Goal: Find specific page/section: Find specific page/section

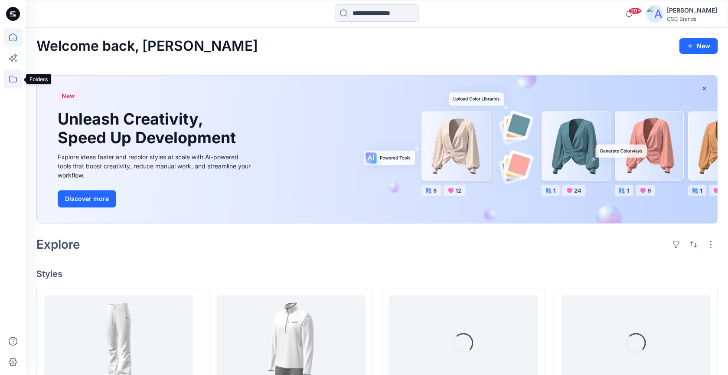
click at [5, 80] on icon at bounding box center [12, 78] width 19 height 19
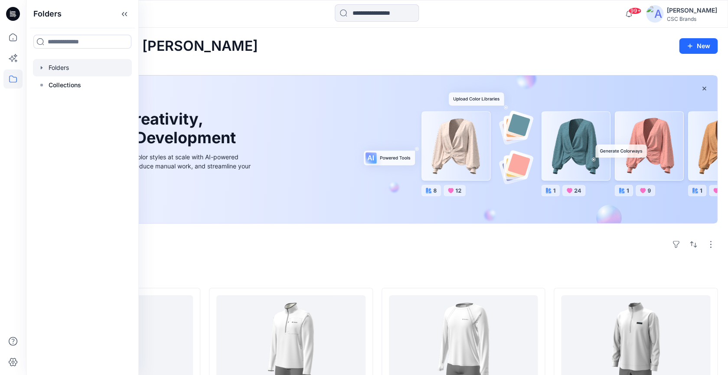
click at [61, 68] on div at bounding box center [82, 67] width 99 height 17
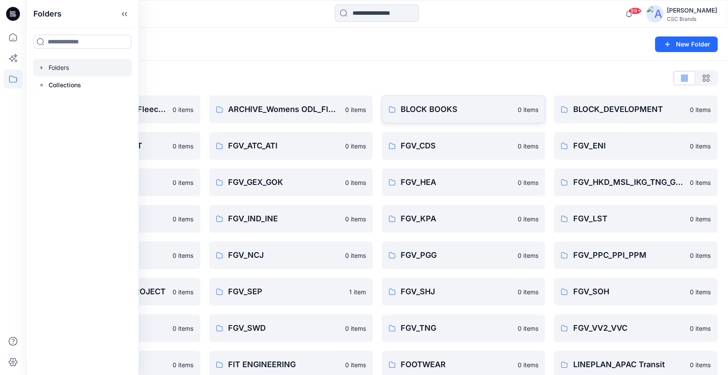
click at [438, 107] on p "BLOCK BOOKS" at bounding box center [457, 109] width 112 height 12
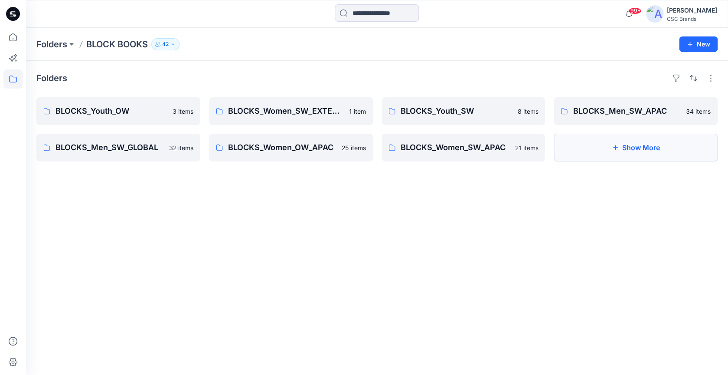
click at [651, 152] on button "Show More" at bounding box center [636, 148] width 164 height 28
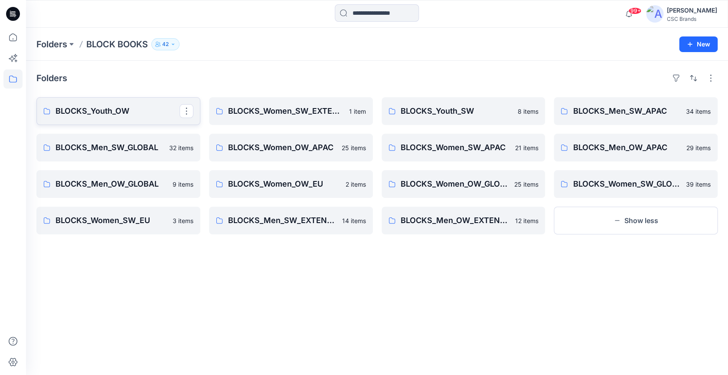
click at [158, 123] on link "BLOCKS_Youth_OW" at bounding box center [118, 111] width 164 height 28
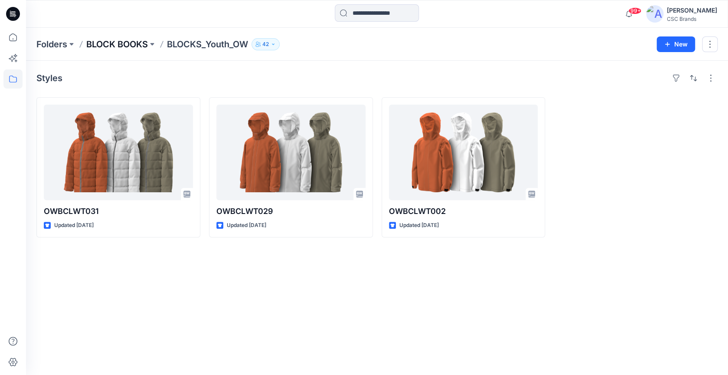
click at [140, 45] on p "BLOCK BOOKS" at bounding box center [117, 44] width 62 height 12
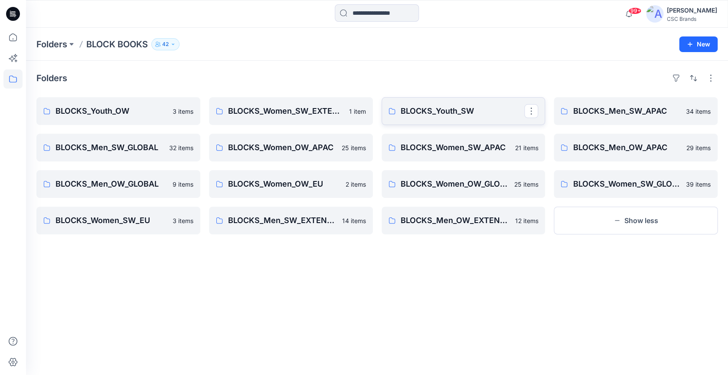
click at [440, 120] on link "BLOCKS_Youth_SW" at bounding box center [464, 111] width 164 height 28
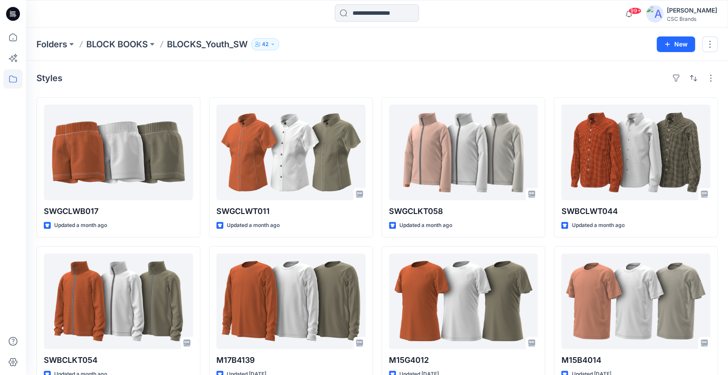
scroll to position [21, 0]
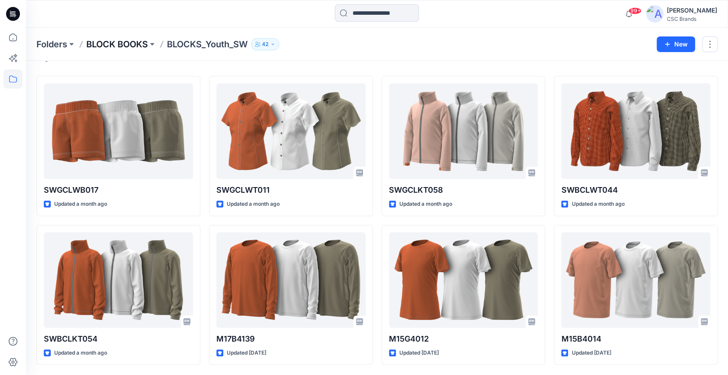
click at [130, 47] on p "BLOCK BOOKS" at bounding box center [117, 44] width 62 height 12
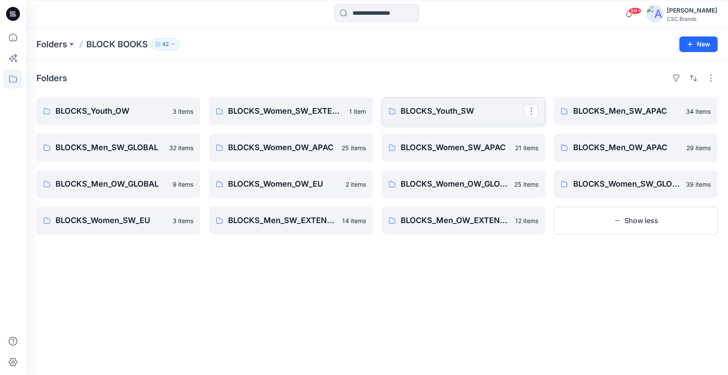
click at [473, 125] on link "BLOCKS_Youth_SW" at bounding box center [464, 111] width 164 height 28
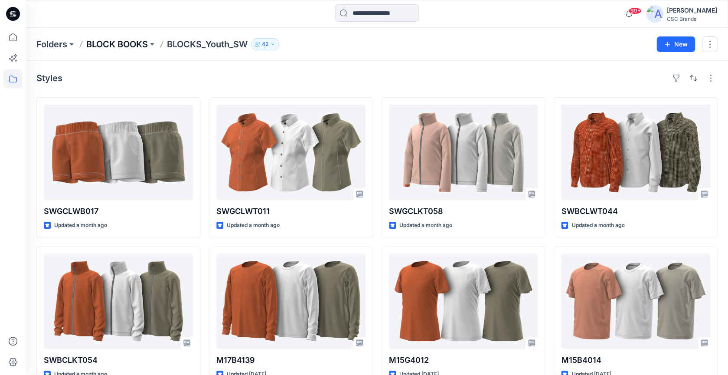
click at [128, 44] on p "BLOCK BOOKS" at bounding box center [117, 44] width 62 height 12
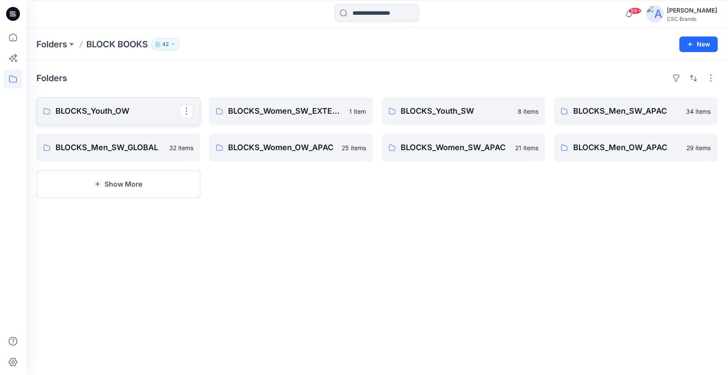
click at [146, 112] on p "BLOCKS_Youth_OW" at bounding box center [118, 111] width 124 height 12
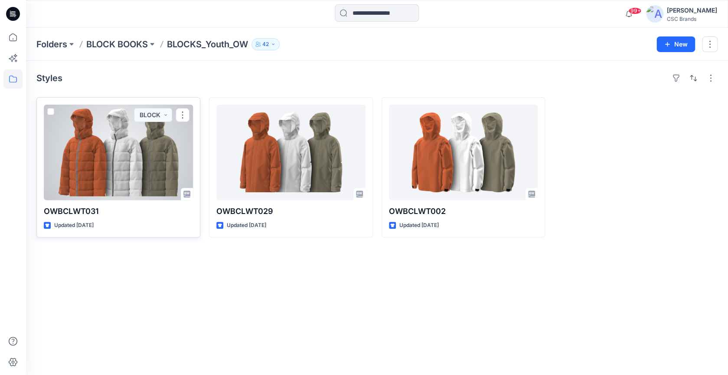
click at [134, 169] on div at bounding box center [118, 152] width 149 height 95
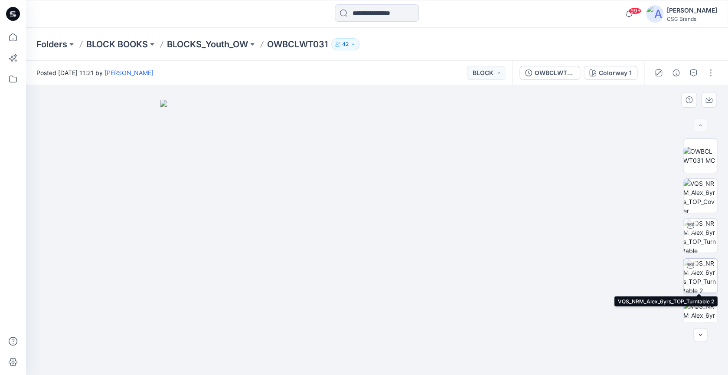
click at [701, 277] on img at bounding box center [701, 275] width 34 height 34
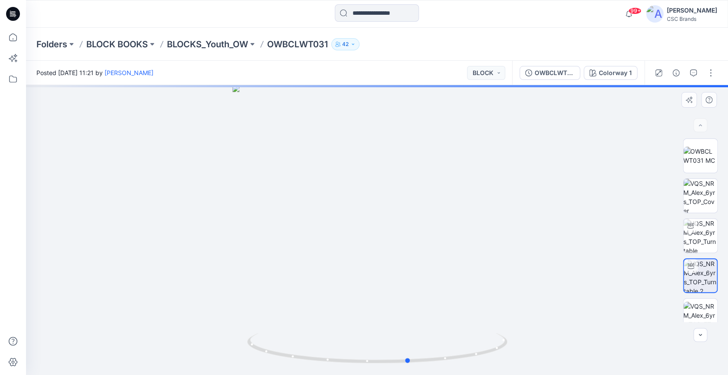
drag, startPoint x: 374, startPoint y: 223, endPoint x: 406, endPoint y: 235, distance: 33.8
click at [406, 235] on div at bounding box center [377, 230] width 702 height 290
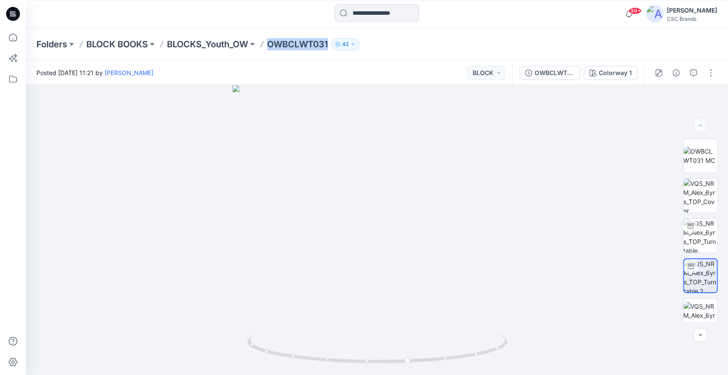
drag, startPoint x: 267, startPoint y: 45, endPoint x: 330, endPoint y: 48, distance: 63.8
click at [330, 48] on div "Folders BLOCK BOOKS BLOCKS_Youth_OW OWBCLWT031 42" at bounding box center [343, 44] width 614 height 12
copy div "OWBCLWT031"
drag, startPoint x: 386, startPoint y: 247, endPoint x: 349, endPoint y: 251, distance: 37.1
click at [349, 251] on div at bounding box center [377, 230] width 702 height 290
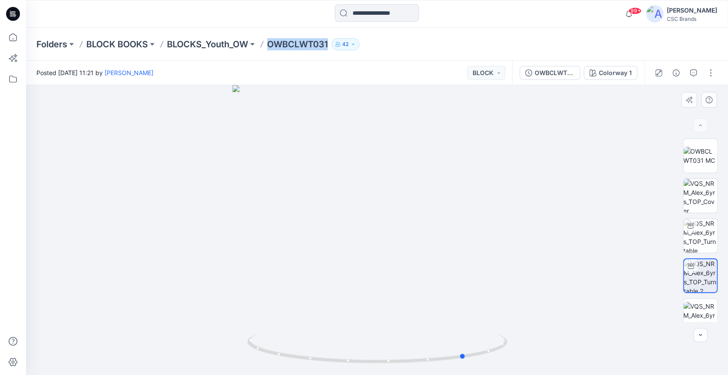
drag, startPoint x: 383, startPoint y: 245, endPoint x: 476, endPoint y: 244, distance: 93.7
click at [476, 244] on div at bounding box center [377, 230] width 702 height 290
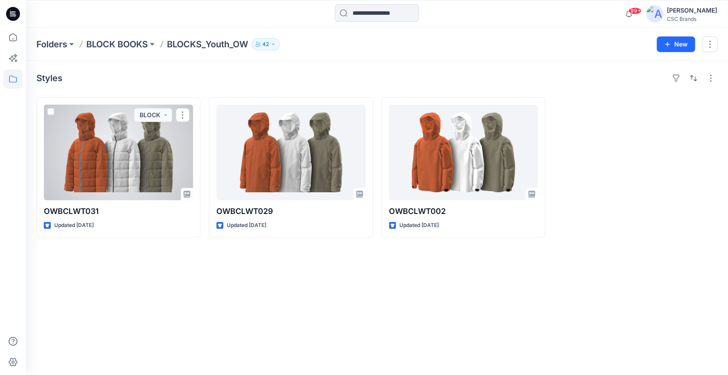
click at [155, 151] on div at bounding box center [118, 152] width 149 height 95
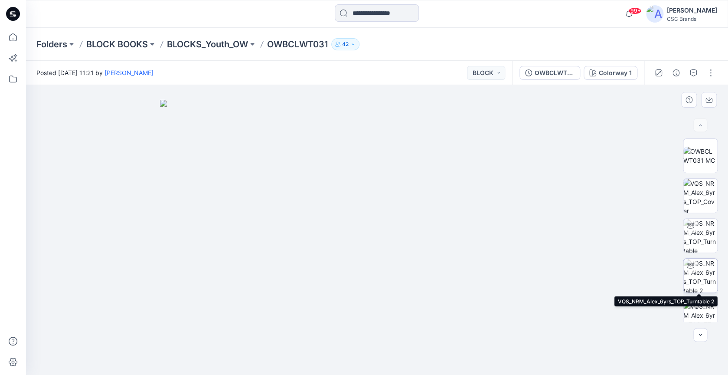
click at [703, 274] on img at bounding box center [701, 275] width 34 height 34
